Goal: Task Accomplishment & Management: Use online tool/utility

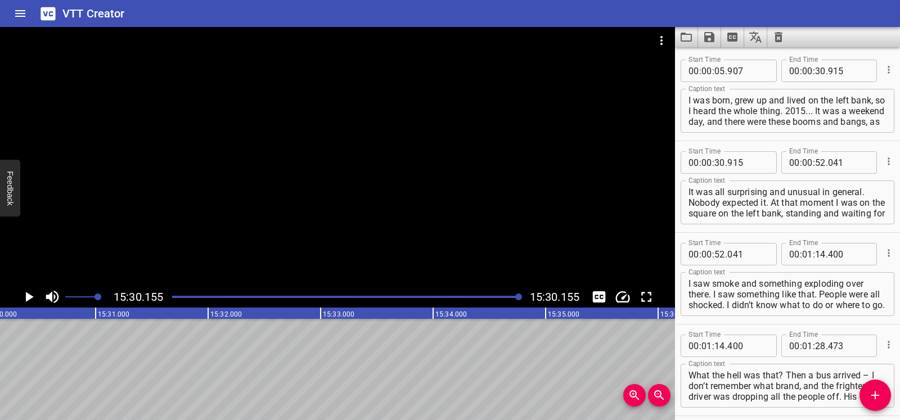
scroll to position [5655, 0]
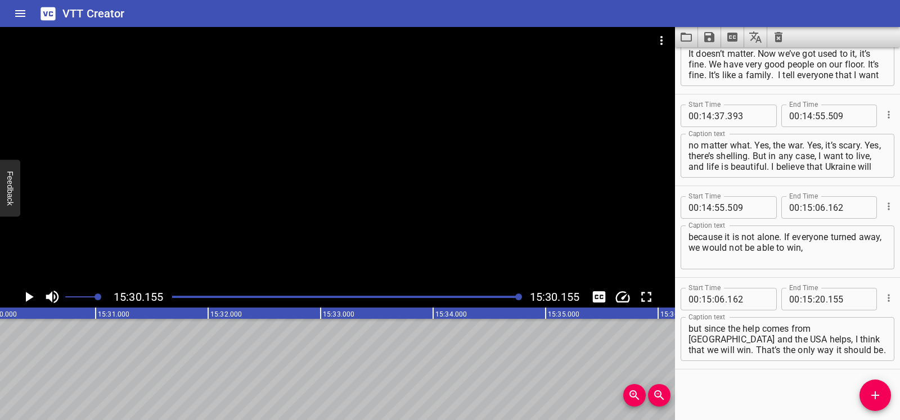
click at [780, 37] on icon "Clear captions" at bounding box center [779, 37] width 14 height 14
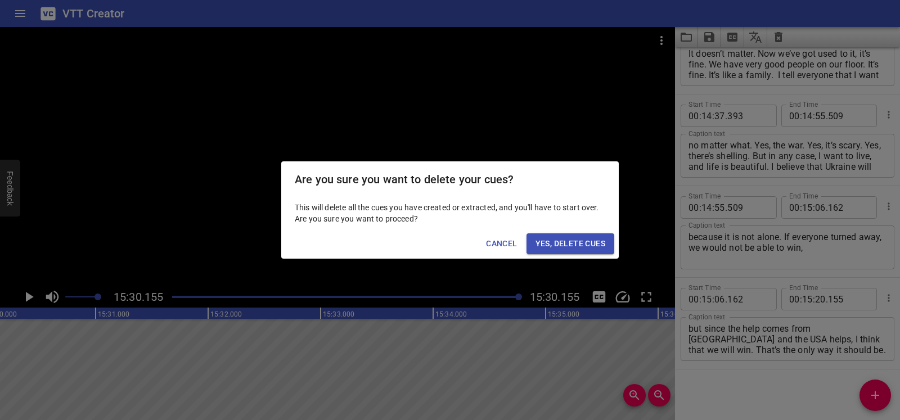
click at [555, 242] on span "Yes, Delete Cues" at bounding box center [571, 244] width 70 height 14
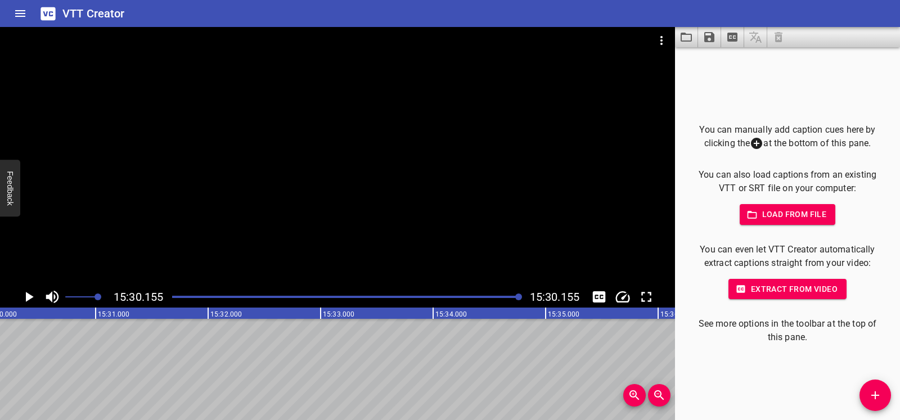
click at [663, 41] on icon "Video Options" at bounding box center [662, 41] width 14 height 14
click at [663, 41] on li "Select New Video File..." at bounding box center [704, 42] width 112 height 20
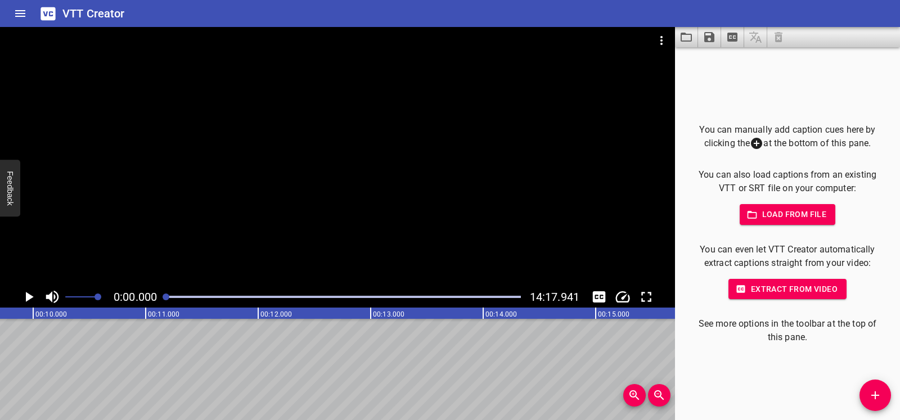
scroll to position [0, 0]
click at [34, 297] on icon "Play/Pause" at bounding box center [28, 297] width 17 height 17
click at [29, 297] on icon "Play/Pause" at bounding box center [28, 297] width 17 height 17
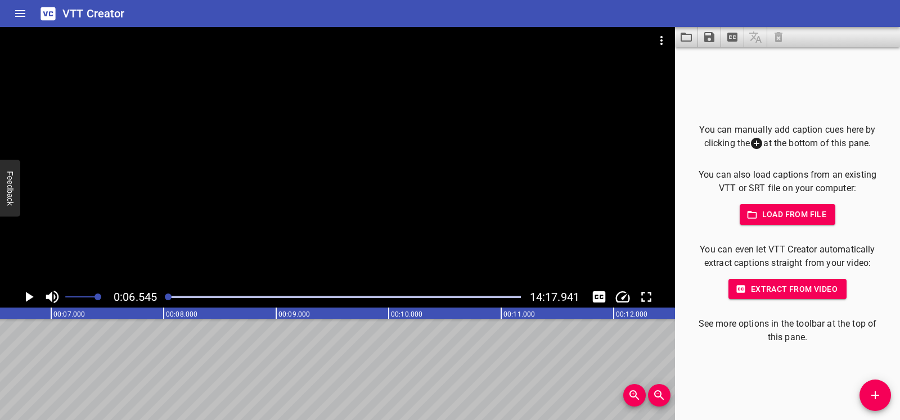
drag, startPoint x: 170, startPoint y: 295, endPoint x: 165, endPoint y: 295, distance: 5.7
click at [165, 295] on div at bounding box center [168, 297] width 7 height 7
click at [27, 297] on icon "Play/Pause" at bounding box center [30, 297] width 8 height 10
click at [173, 297] on div "Play progress" at bounding box center [22, 297] width 354 height 2
click at [169, 295] on div at bounding box center [168, 297] width 7 height 7
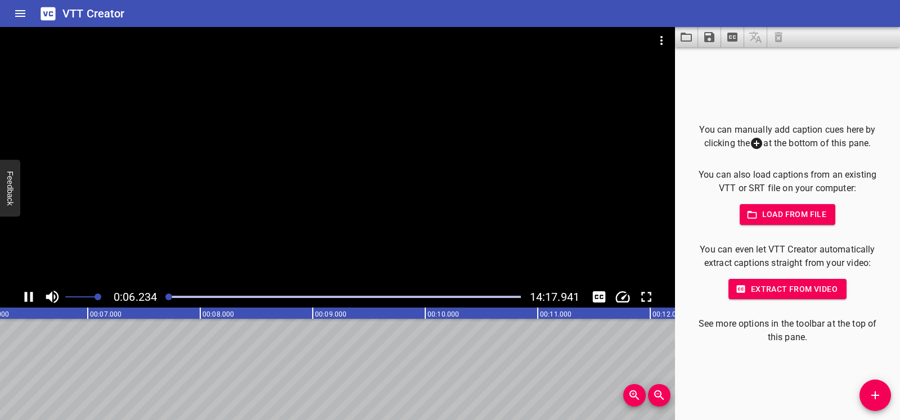
click at [32, 295] on icon "Play/Pause" at bounding box center [29, 297] width 8 height 10
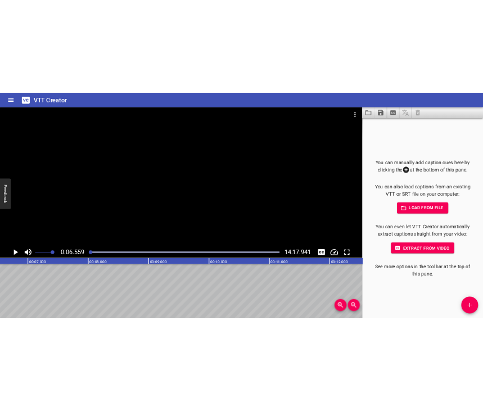
scroll to position [0, 738]
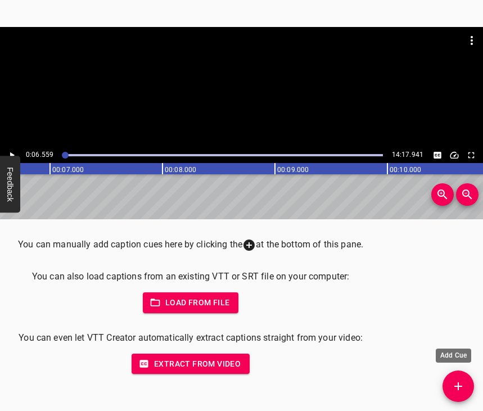
click at [461, 386] on icon "Add Cue" at bounding box center [459, 387] width 8 height 8
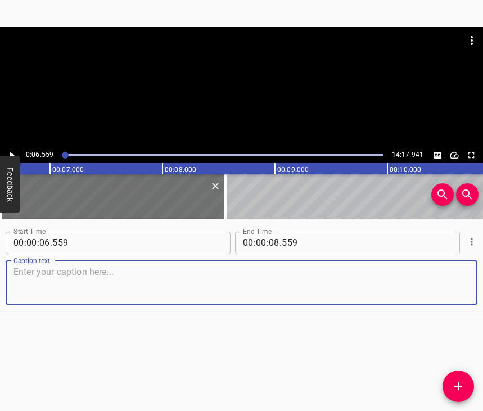
click at [67, 287] on textarea at bounding box center [242, 283] width 456 height 32
paste textarea "I am [PERSON_NAME], an artist, designer, and farmer. Because, as my wife says: …"
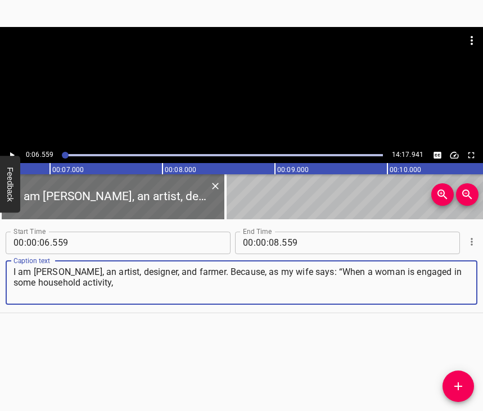
type textarea "I am [PERSON_NAME], an artist, designer, and farmer. Because, as my wife says: …"
click at [11, 151] on icon "Play/Pause" at bounding box center [12, 155] width 10 height 10
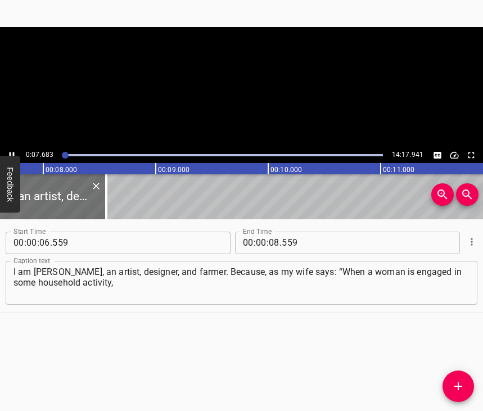
scroll to position [0, 863]
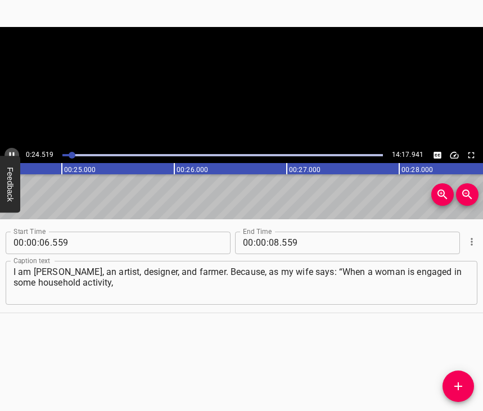
click at [10, 151] on icon "Play/Pause" at bounding box center [12, 155] width 10 height 10
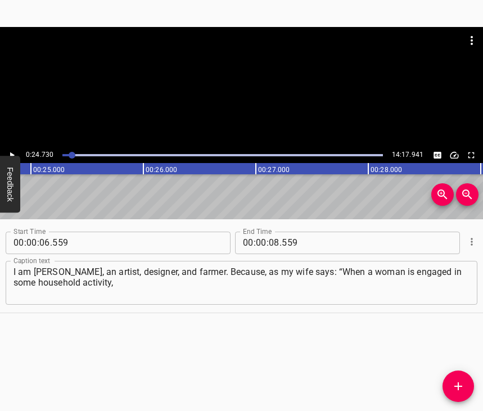
scroll to position [0, 2783]
click at [271, 239] on input "number" at bounding box center [274, 243] width 11 height 23
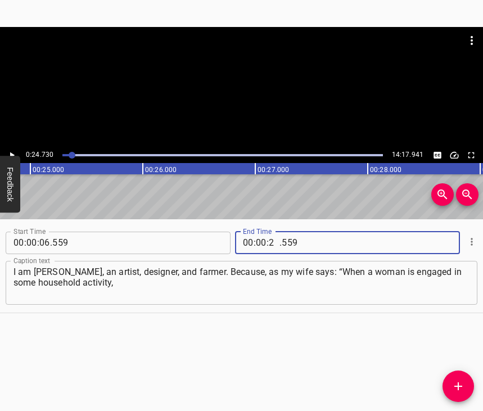
type input "24"
type input "730"
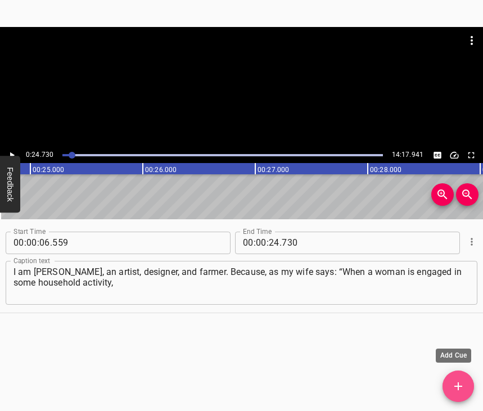
click at [460, 384] on icon "Add Cue" at bounding box center [459, 387] width 14 height 14
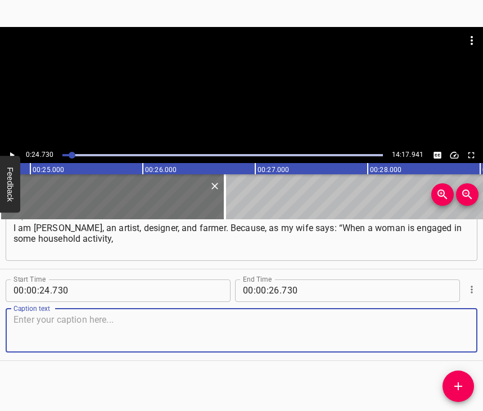
scroll to position [64, 0]
click at [451, 340] on textarea at bounding box center [242, 331] width 456 height 32
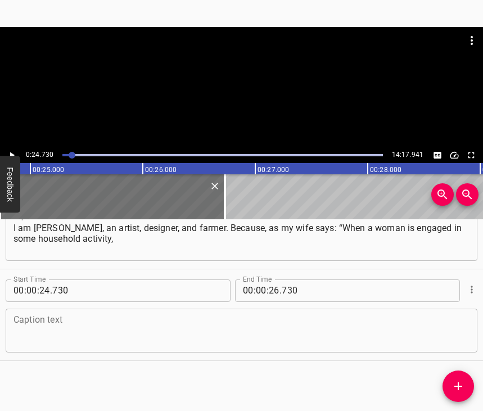
click at [84, 320] on textarea at bounding box center [242, 331] width 456 height 32
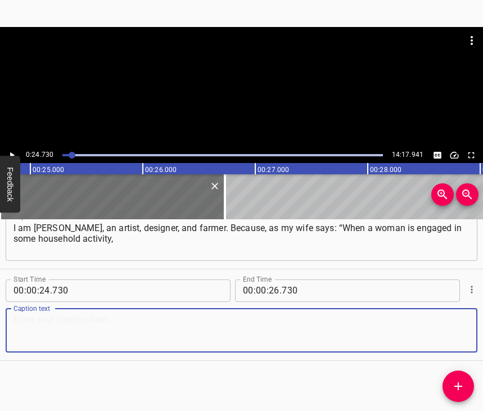
paste textarea "the man is automatically employed.” It’s a kind of joke, but I help my wife a l…"
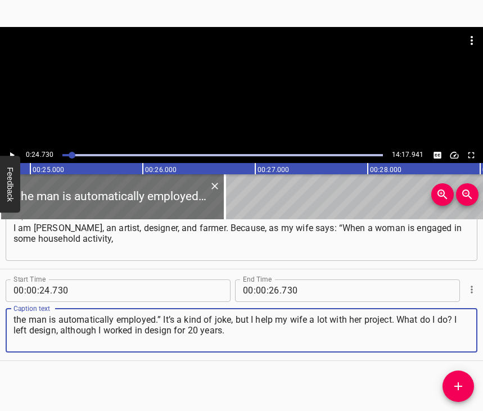
type textarea "the man is automatically employed.” It’s a kind of joke, but I help my wife a l…"
click at [11, 156] on icon "Play/Pause" at bounding box center [12, 155] width 5 height 6
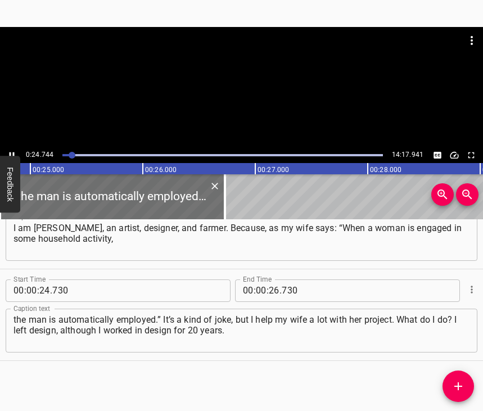
scroll to position [0, 2784]
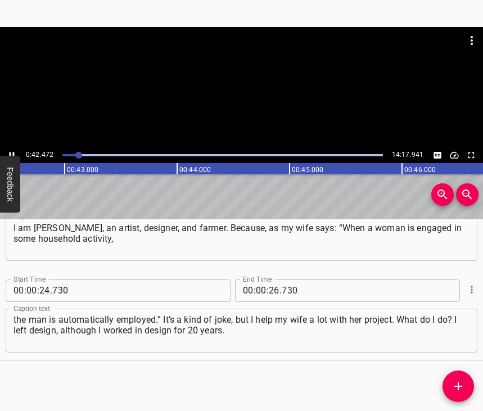
click at [11, 152] on icon "Play/Pause" at bounding box center [12, 155] width 5 height 6
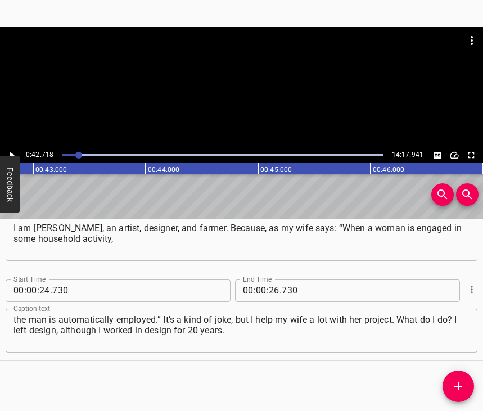
scroll to position [0, 4807]
click at [272, 282] on input "number" at bounding box center [274, 291] width 11 height 23
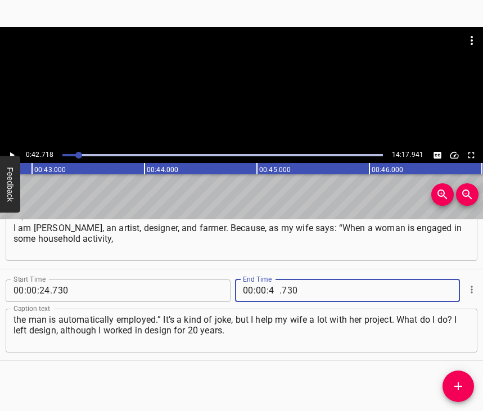
type input "42"
type input "718"
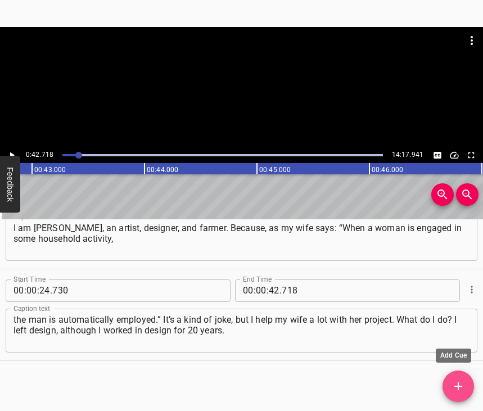
click at [457, 380] on icon "Add Cue" at bounding box center [459, 387] width 14 height 14
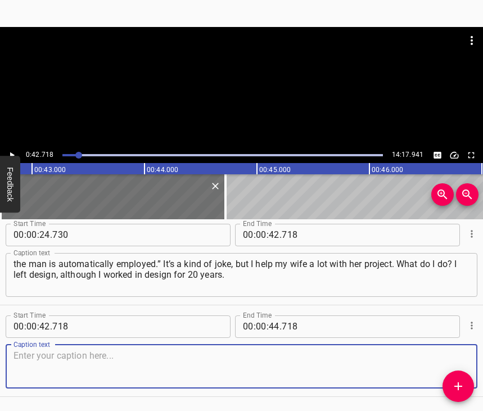
scroll to position [165, 0]
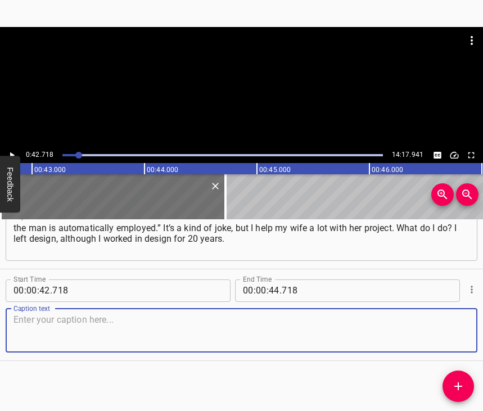
click at [453, 325] on textarea at bounding box center [242, 331] width 456 height 32
click at [79, 320] on textarea at bounding box center [242, 331] width 456 height 32
paste textarea "Now I only work on painting. We found out in a very interesting way. Our son an…"
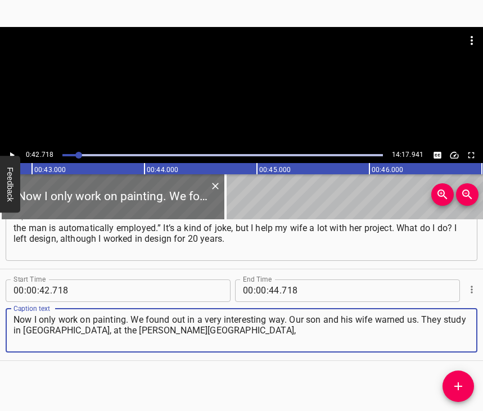
type textarea "Now I only work on painting. We found out in a very interesting way. Our son an…"
click at [13, 152] on icon "Play/Pause" at bounding box center [12, 155] width 10 height 10
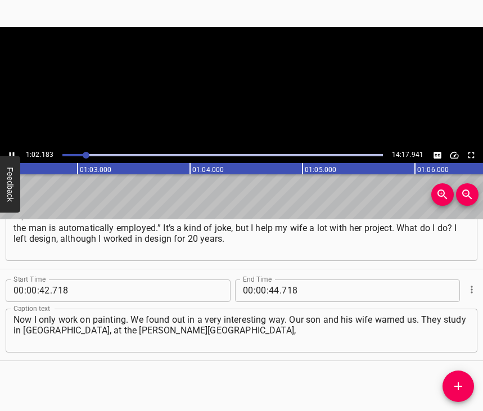
click at [11, 153] on icon "Play/Pause" at bounding box center [12, 155] width 10 height 10
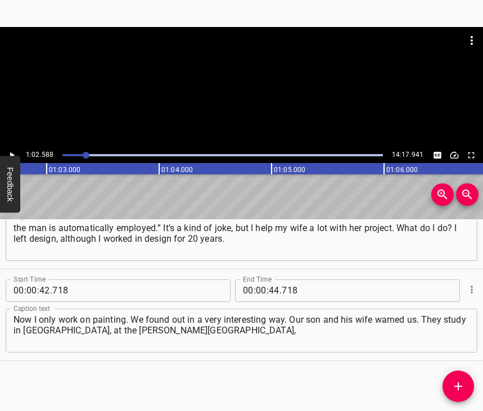
click at [11, 153] on icon "Play/Pause" at bounding box center [12, 155] width 10 height 10
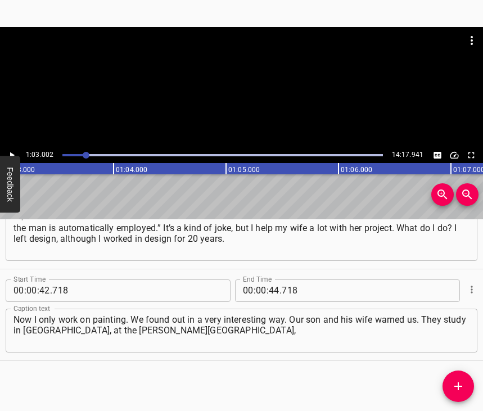
scroll to position [0, 7089]
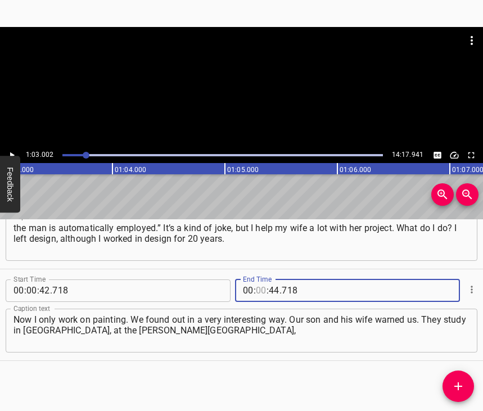
click at [256, 280] on input "number" at bounding box center [261, 291] width 11 height 23
type input "01"
type input "03"
type input "002"
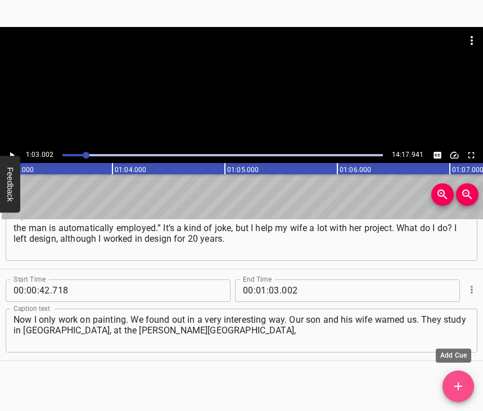
click at [459, 384] on icon "Add Cue" at bounding box center [459, 387] width 14 height 14
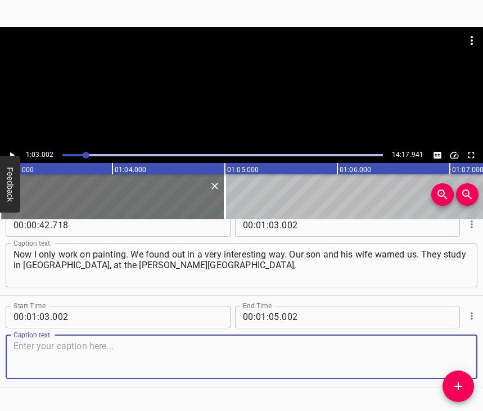
scroll to position [266, 0]
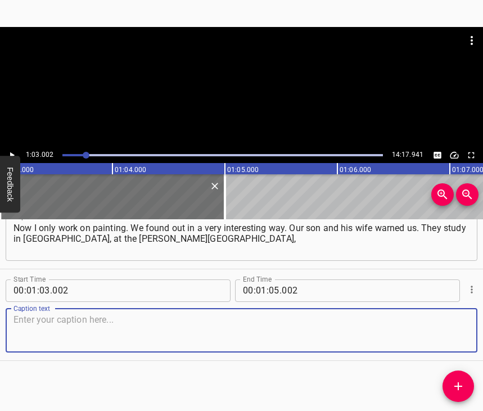
drag, startPoint x: 452, startPoint y: 318, endPoint x: 477, endPoint y: 308, distance: 26.5
click at [459, 316] on textarea at bounding box center [242, 331] width 456 height 32
click at [231, 320] on textarea at bounding box center [242, 331] width 456 height 32
paste textarea "and they called us at about 5 o’clock, I don’t remember exactly, and said that …"
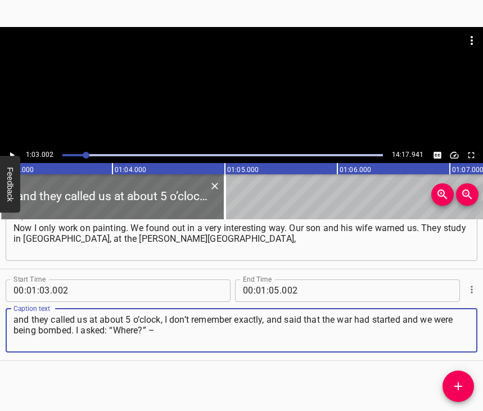
type textarea "and they called us at about 5 o’clock, I don’t remember exactly, and said that …"
click at [14, 153] on icon "Play/Pause" at bounding box center [12, 155] width 10 height 10
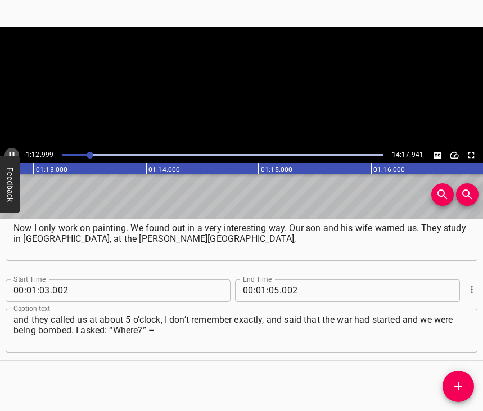
click at [14, 153] on icon "Play/Pause" at bounding box center [12, 155] width 5 height 6
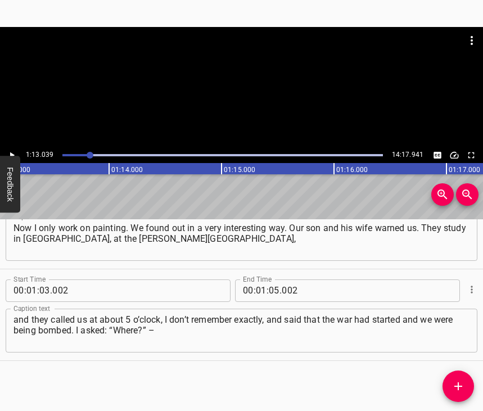
scroll to position [0, 8218]
click at [271, 280] on input "number" at bounding box center [274, 291] width 11 height 23
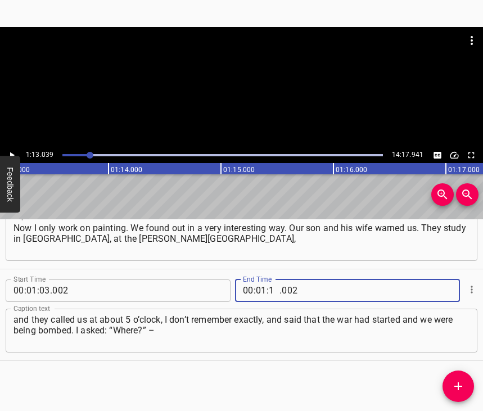
type input "13"
type input "039"
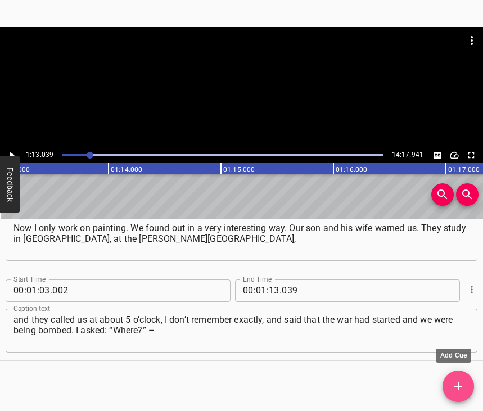
click at [464, 387] on icon "Add Cue" at bounding box center [459, 387] width 14 height 14
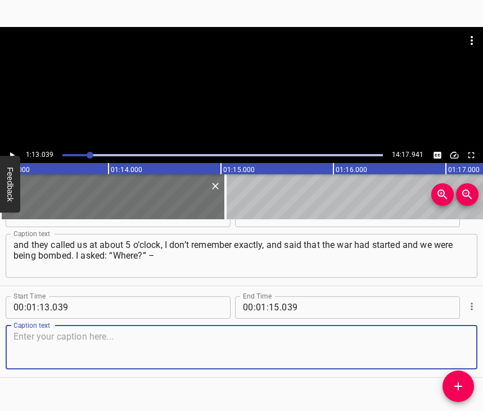
scroll to position [367, 0]
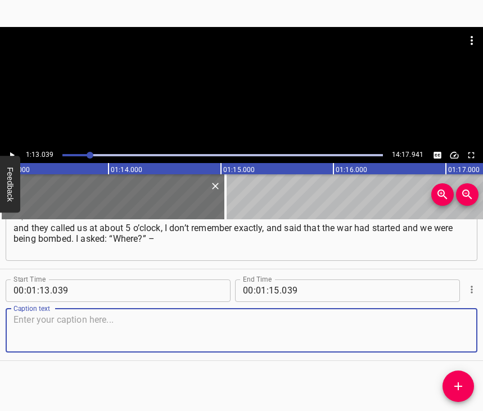
drag, startPoint x: 450, startPoint y: 326, endPoint x: 478, endPoint y: 317, distance: 29.0
click at [470, 318] on textarea at bounding box center [242, 331] width 456 height 32
click at [271, 333] on textarea at bounding box center [242, 331] width 456 height 32
paste textarea "and looked out the window. I did not believe it. From my window I can see almos…"
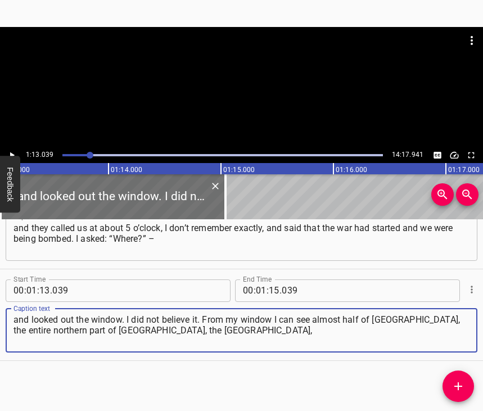
type textarea "and looked out the window. I did not believe it. From my window I can see almos…"
click at [12, 151] on icon "Play/Pause" at bounding box center [12, 155] width 10 height 10
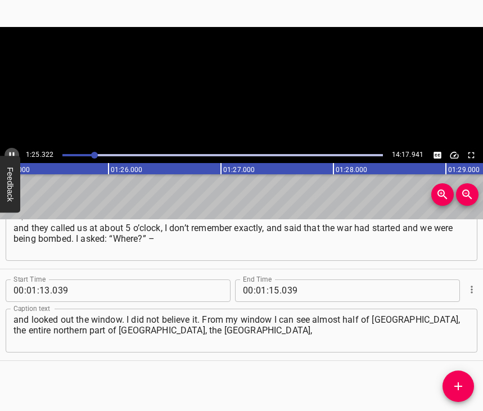
click at [12, 151] on icon "Play/Pause" at bounding box center [12, 155] width 10 height 10
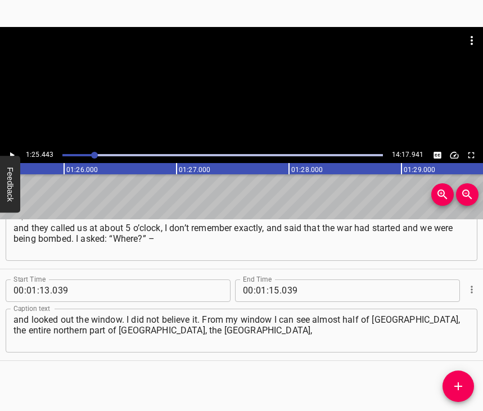
scroll to position [0, 9614]
click at [269, 282] on input "number" at bounding box center [274, 291] width 11 height 23
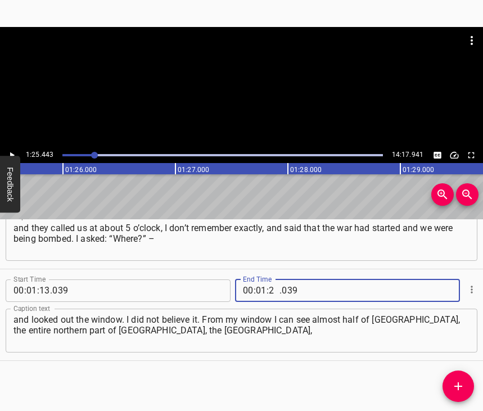
type input "25"
type input "443"
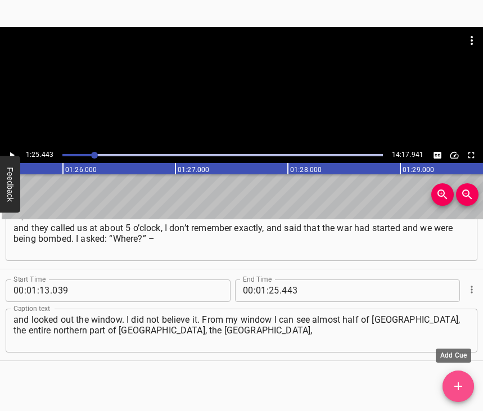
click at [459, 383] on icon "Add Cue" at bounding box center [459, 387] width 14 height 14
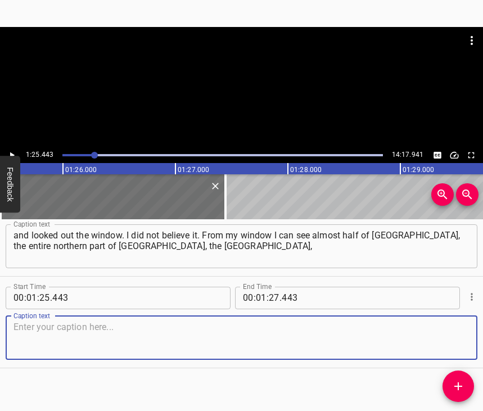
scroll to position [469, 0]
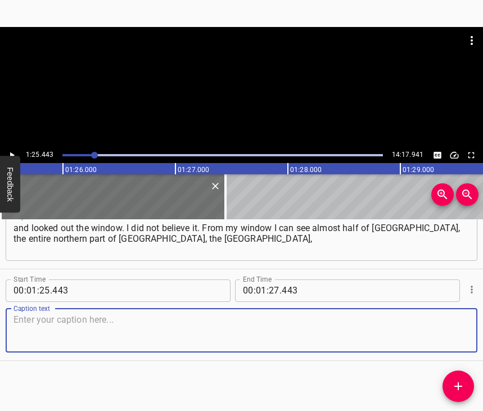
drag, startPoint x: 443, startPoint y: 322, endPoint x: 481, endPoint y: 310, distance: 40.0
click at [446, 320] on textarea at bounding box center [242, 331] width 456 height 32
click at [28, 318] on textarea at bounding box center [242, 331] width 456 height 32
paste textarea "because Vyshhorod is on a hill. But I saw nothing, and I didn’t believe it. I h…"
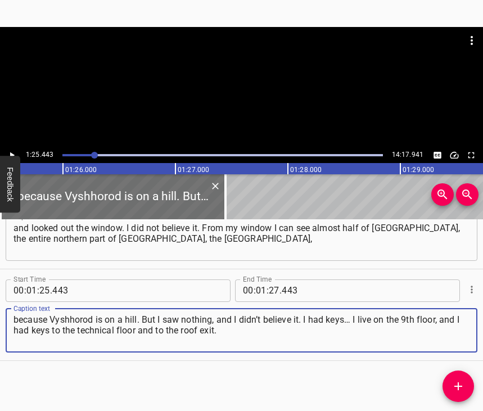
type textarea "because Vyshhorod is on a hill. But I saw nothing, and I didn’t believe it. I h…"
